Goal: Information Seeking & Learning: Learn about a topic

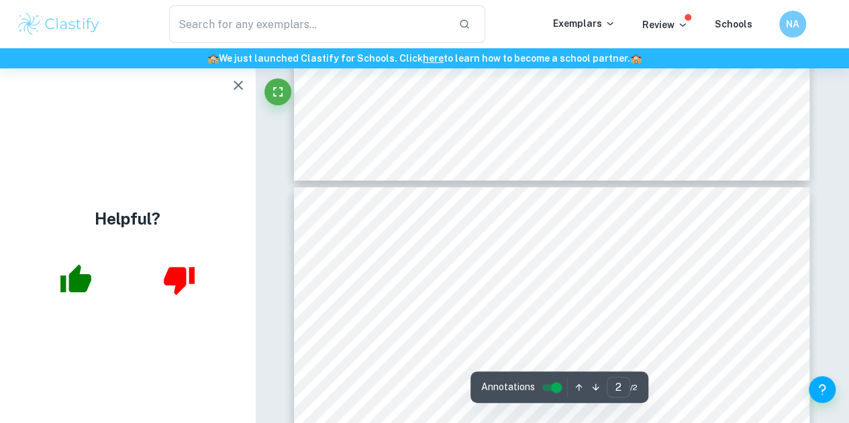
scroll to position [631, 0]
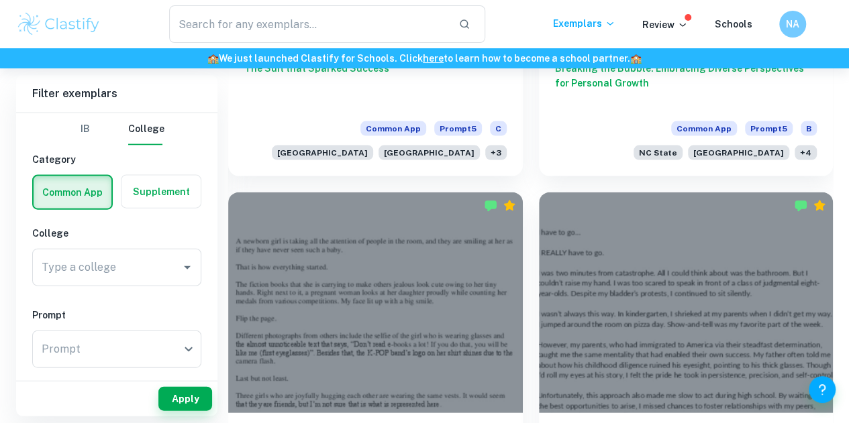
scroll to position [1395, 0]
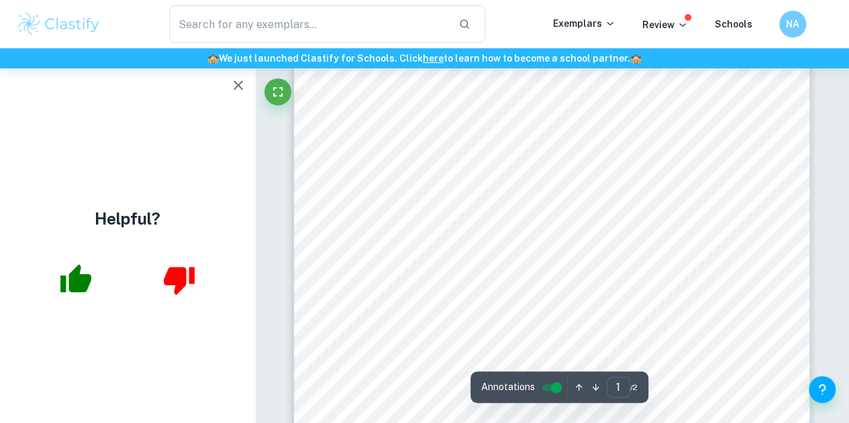
scroll to position [366, 0]
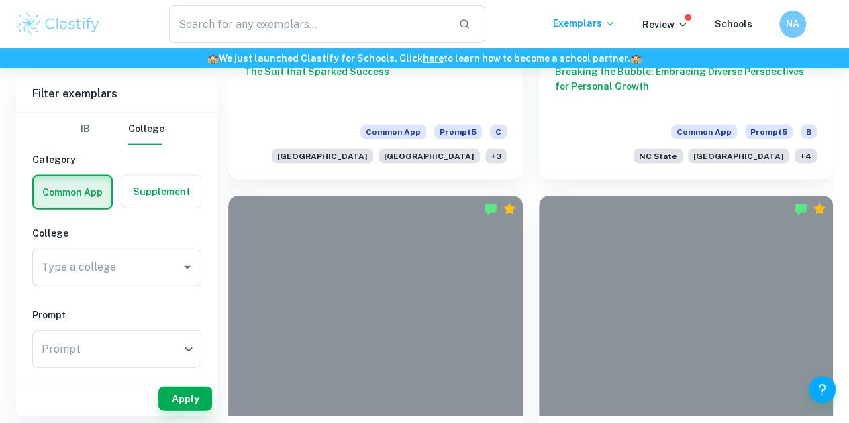
scroll to position [1397, 0]
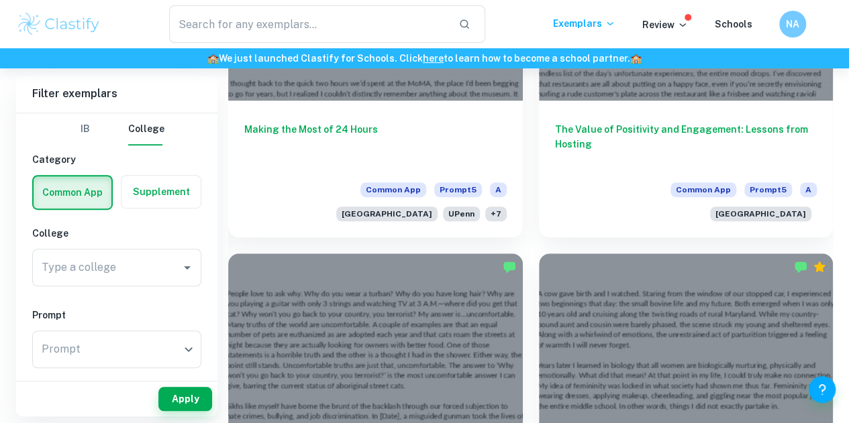
scroll to position [2890, 0]
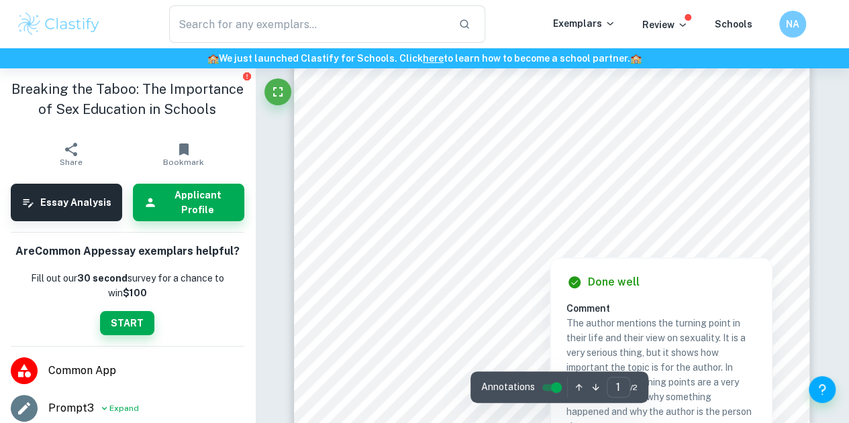
scroll to position [356, 0]
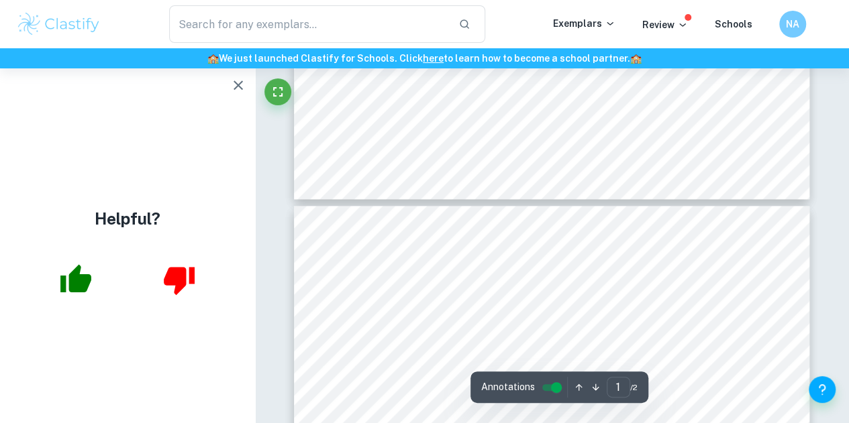
type input "2"
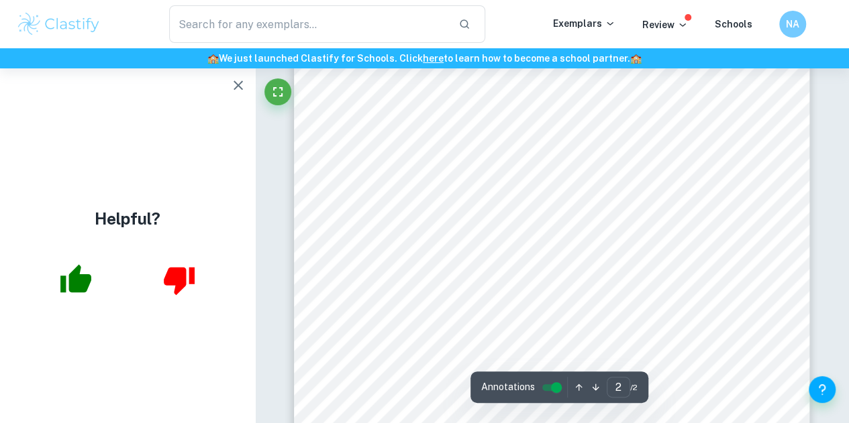
scroll to position [864, 0]
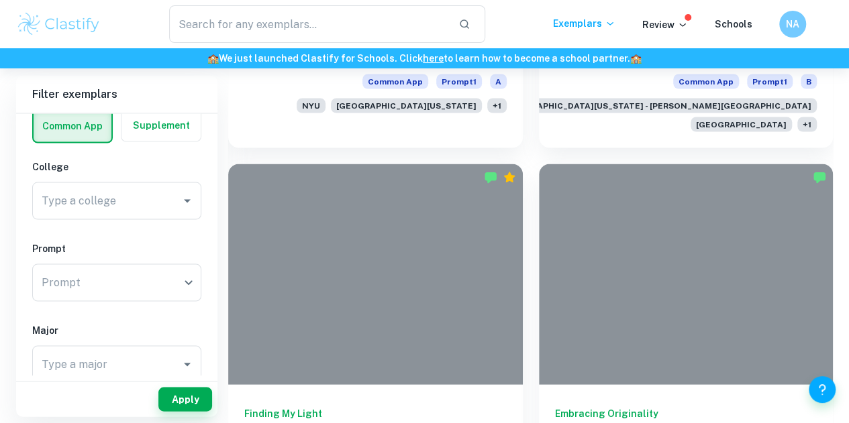
scroll to position [3890, 0]
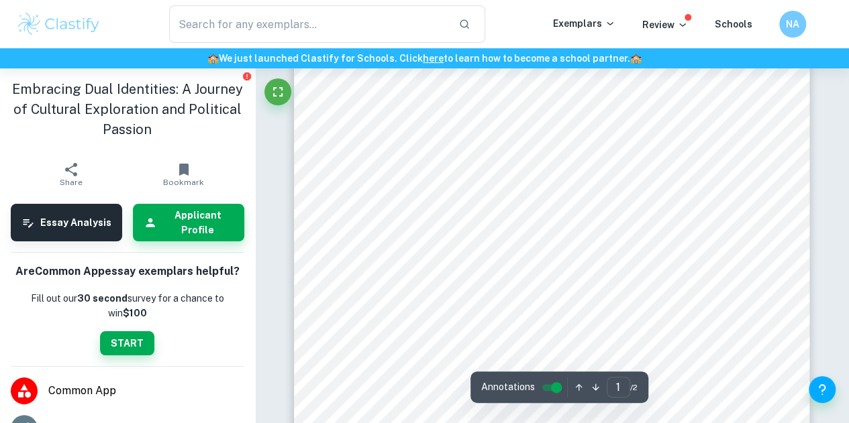
scroll to position [107, 0]
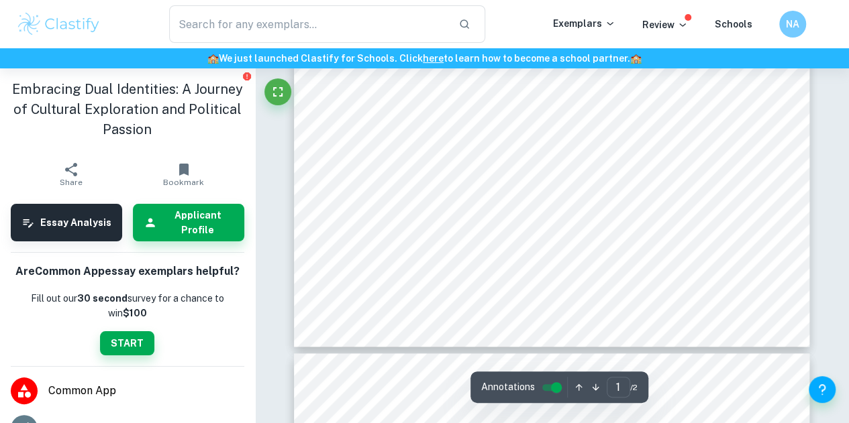
type input "2"
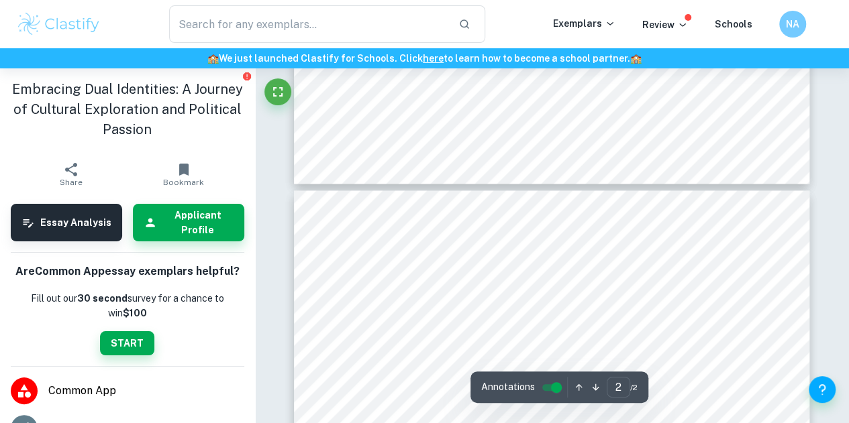
scroll to position [705, 0]
